Goal: Information Seeking & Learning: Check status

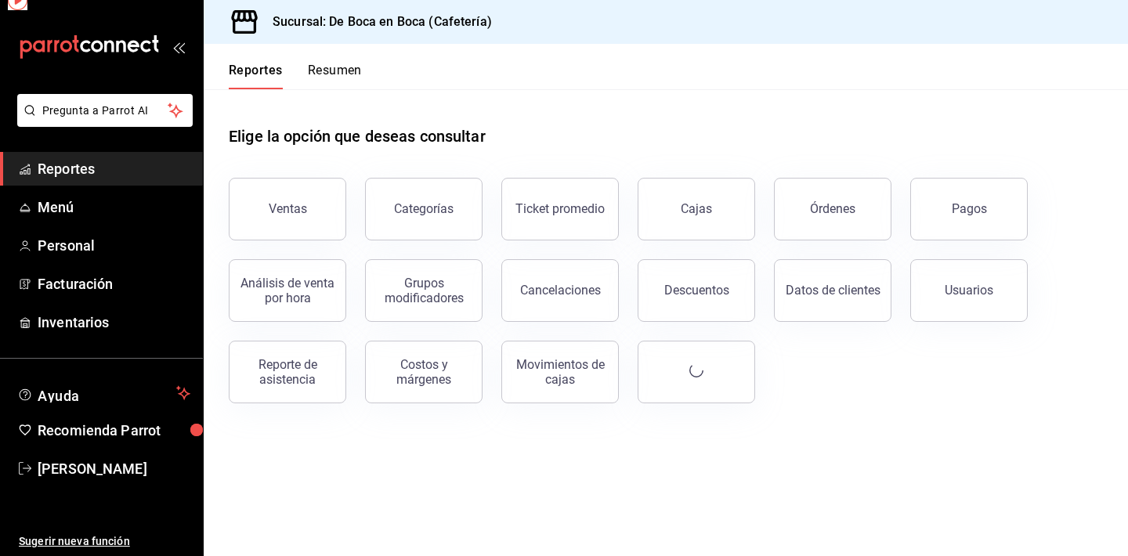
click at [111, 162] on span "Reportes" at bounding box center [114, 168] width 153 height 21
click at [829, 217] on button "Órdenes" at bounding box center [832, 209] width 117 height 63
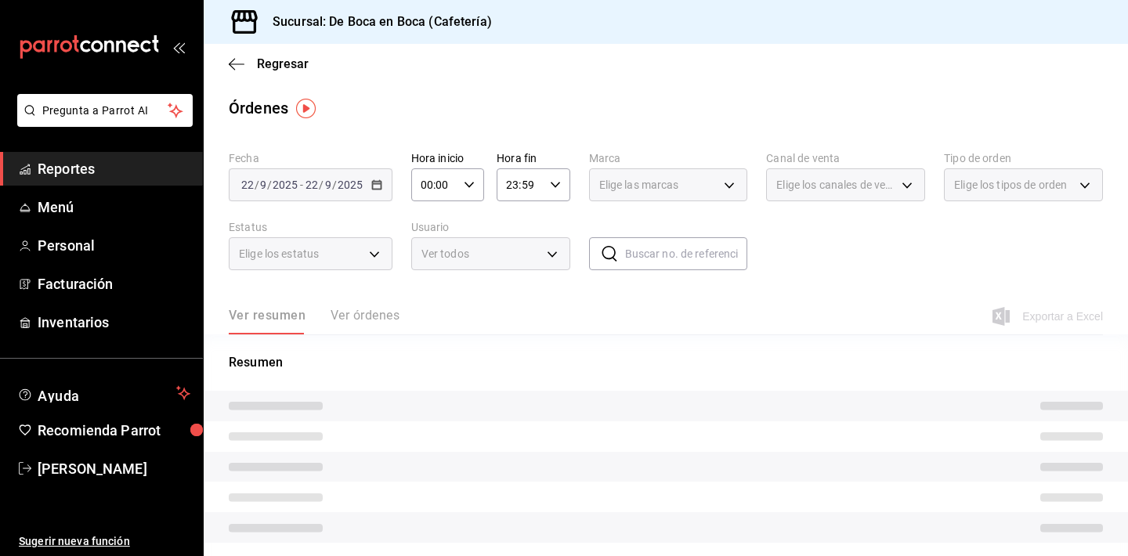
click at [370, 316] on div "Ver resumen Ver órdenes" at bounding box center [314, 321] width 171 height 27
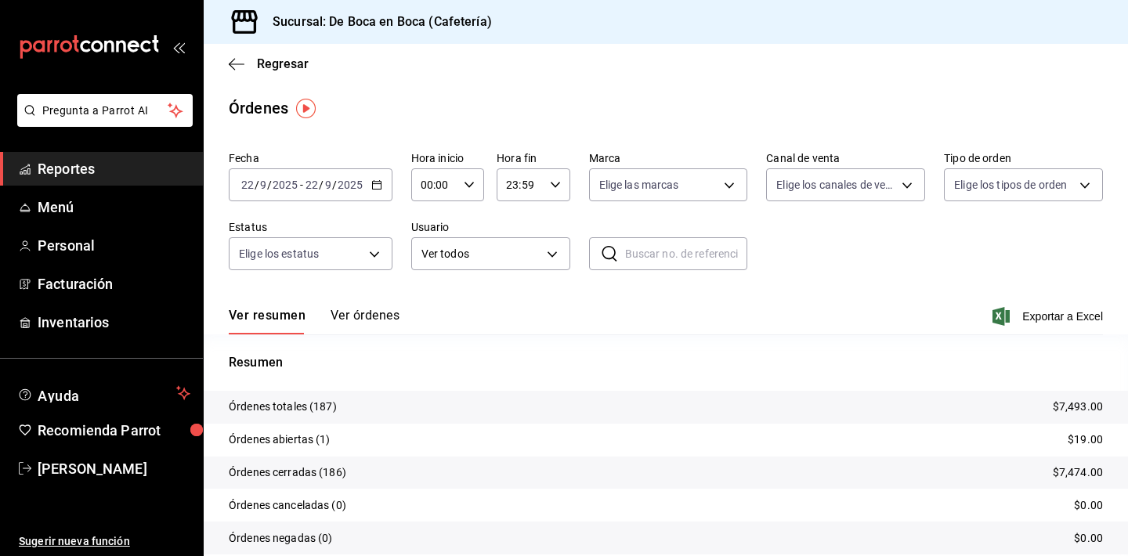
click at [370, 316] on button "Ver órdenes" at bounding box center [365, 321] width 69 height 27
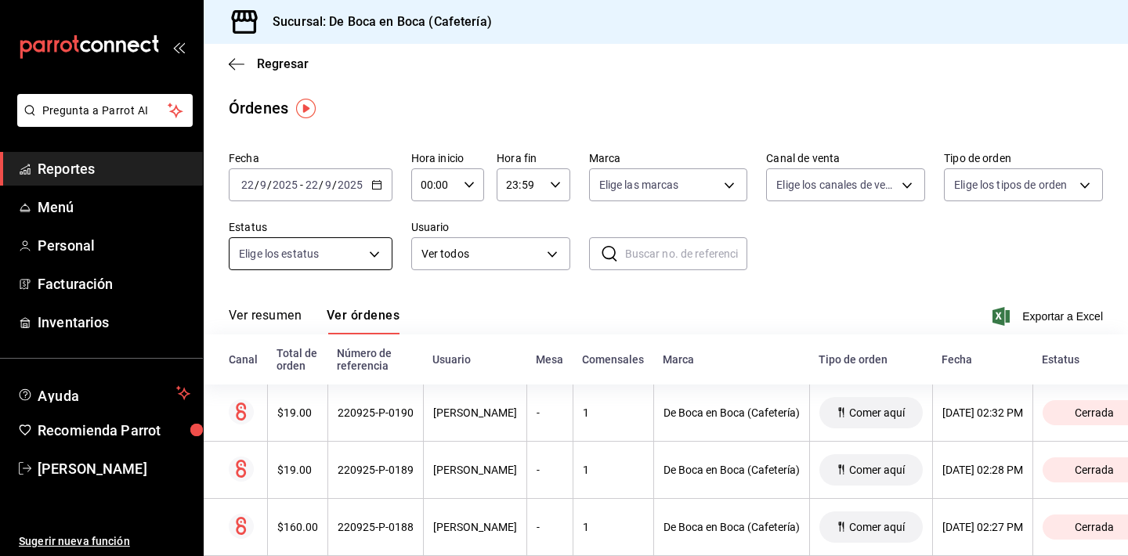
click at [372, 269] on body "Pregunta a Parrot AI Reportes Menú Personal Facturación Inventarios Ayuda Recom…" at bounding box center [564, 278] width 1128 height 556
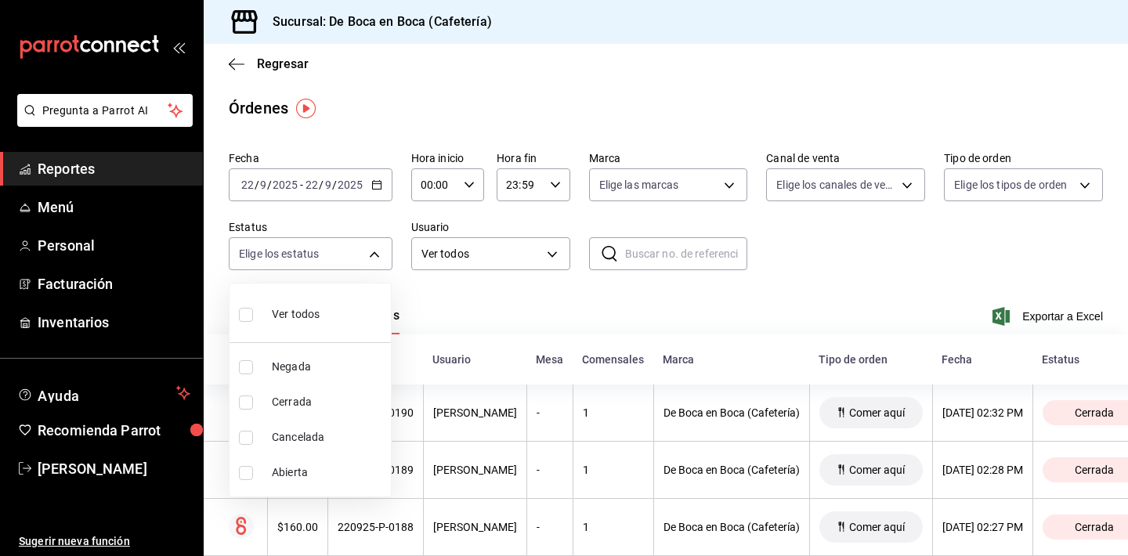
click at [355, 474] on span "Abierta" at bounding box center [328, 472] width 113 height 16
type input "OPEN"
checkbox input "true"
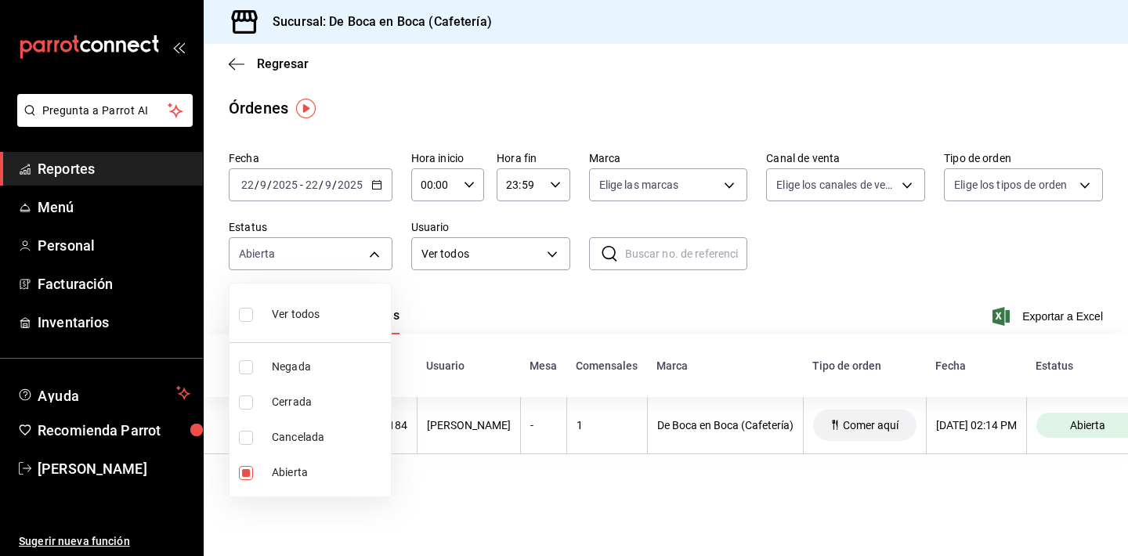
click at [439, 317] on div at bounding box center [564, 278] width 1128 height 556
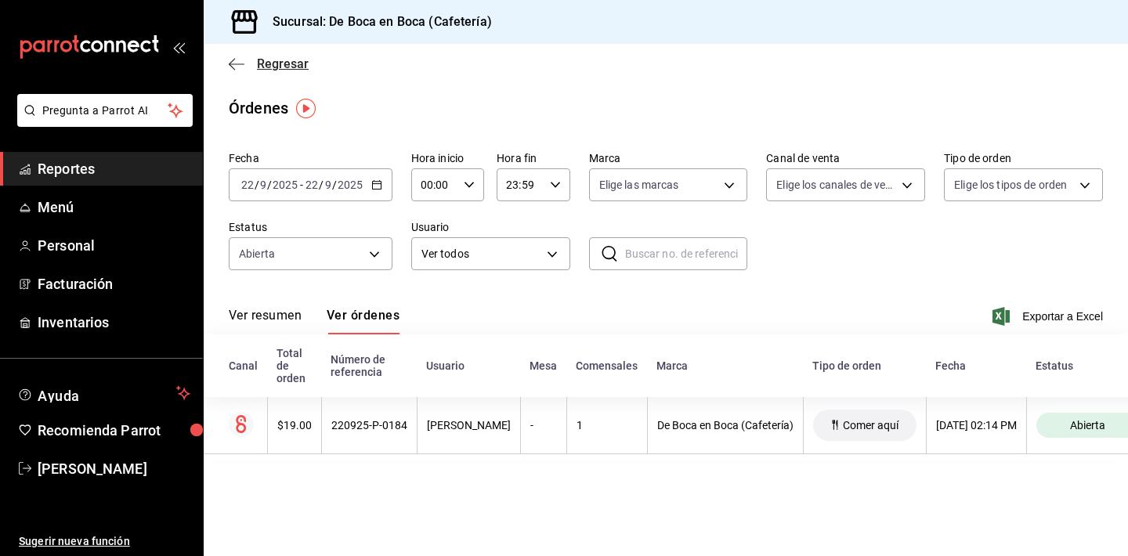
click at [281, 64] on span "Regresar" at bounding box center [283, 63] width 52 height 15
